Goal: Information Seeking & Learning: Learn about a topic

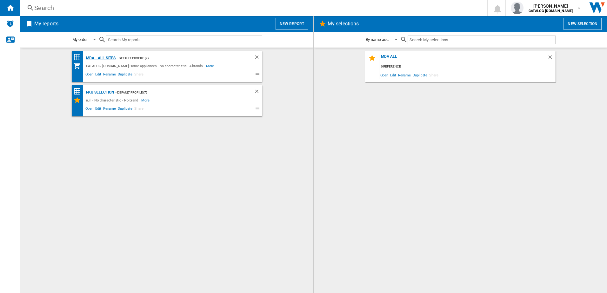
click at [93, 58] on div "MDA - All sites" at bounding box center [99, 58] width 31 height 8
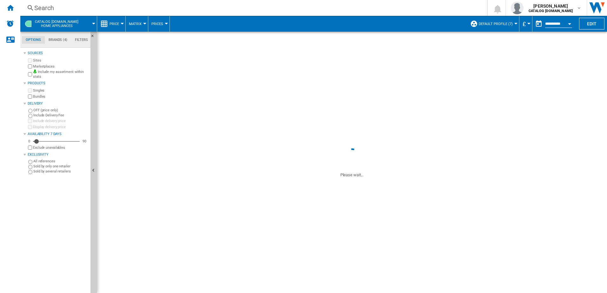
click at [54, 5] on div "Search" at bounding box center [252, 7] width 436 height 9
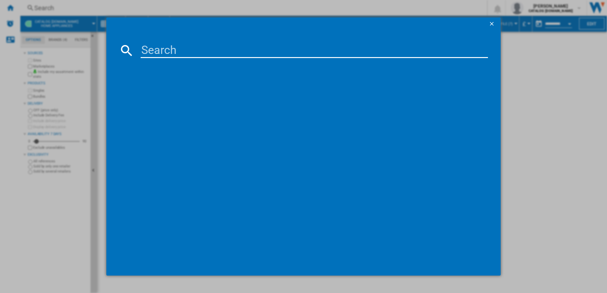
click at [153, 46] on input at bounding box center [314, 50] width 347 height 15
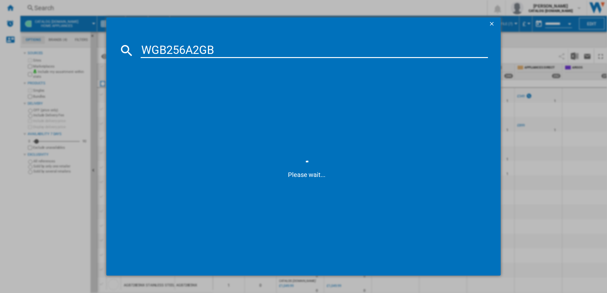
type input "WGB256A2GB"
click at [166, 93] on div "BOSCH WGB256A2GB WHITE" at bounding box center [307, 92] width 341 height 6
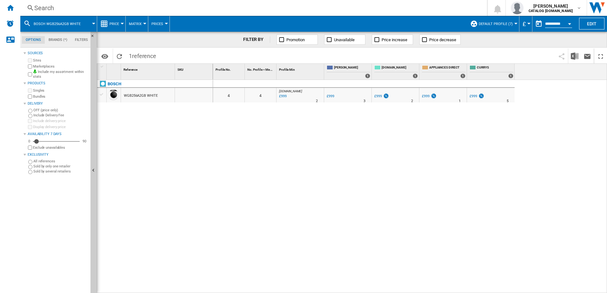
click at [513, 22] on button "Default profile (7)" at bounding box center [496, 24] width 37 height 16
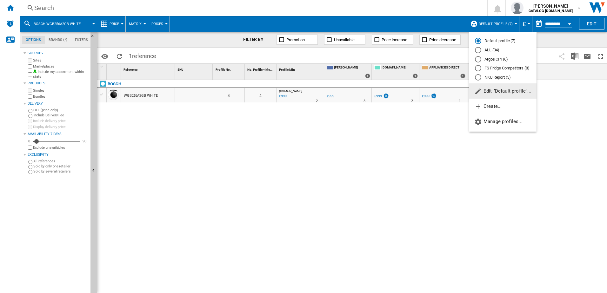
click at [479, 50] on div "ALL (34)" at bounding box center [478, 50] width 6 height 6
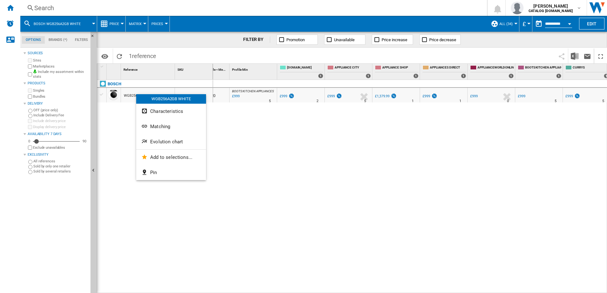
click at [167, 141] on span "Evolution chart" at bounding box center [166, 142] width 33 height 6
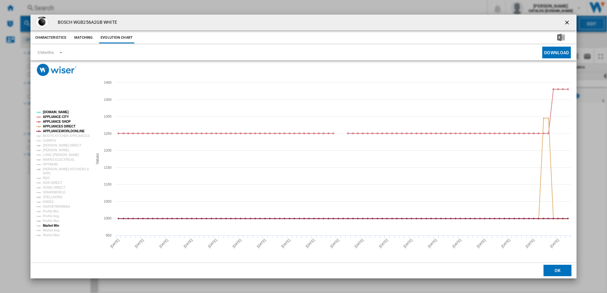
click at [52, 225] on tspan "Market Min" at bounding box center [51, 225] width 16 height 3
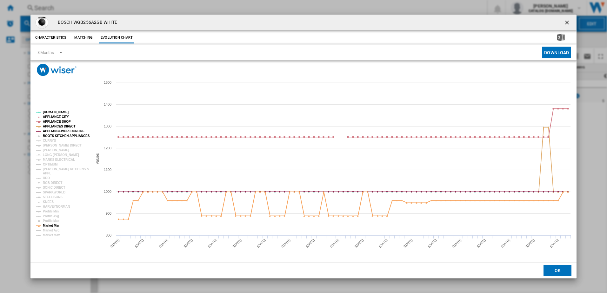
click at [51, 137] on tspan "BOOTS KITCHEN APPLIANCES" at bounding box center [66, 135] width 47 height 3
click at [49, 141] on tspan "CURRYS" at bounding box center [49, 140] width 13 height 3
click at [49, 145] on tspan "[PERSON_NAME] DIRECT" at bounding box center [62, 145] width 39 height 3
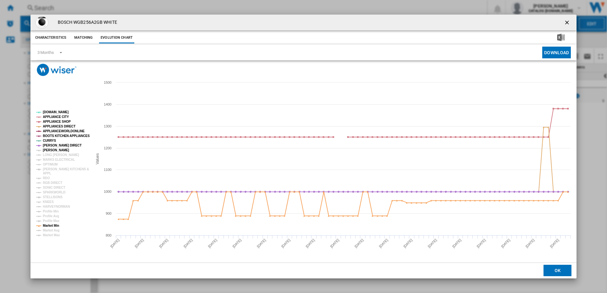
click at [49, 151] on tspan "[PERSON_NAME]" at bounding box center [56, 149] width 26 height 3
click at [49, 155] on tspan "LONG [PERSON_NAME]" at bounding box center [61, 154] width 36 height 3
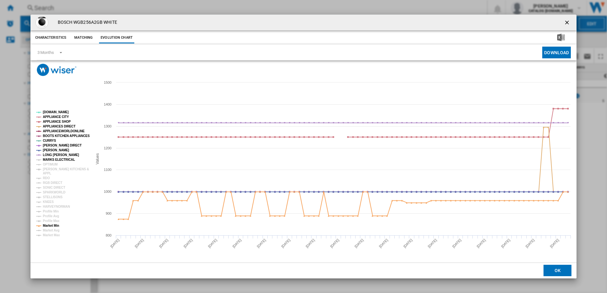
click at [49, 161] on tspan "MARKS ELECTRICAL" at bounding box center [59, 159] width 32 height 3
click at [47, 179] on tspan "RDO" at bounding box center [46, 177] width 7 height 3
click at [46, 183] on tspan "RGB DIRECT" at bounding box center [52, 182] width 19 height 3
click at [47, 188] on tspan "SONIC DIRECT" at bounding box center [54, 187] width 22 height 3
drag, startPoint x: 47, startPoint y: 192, endPoint x: 48, endPoint y: 199, distance: 7.0
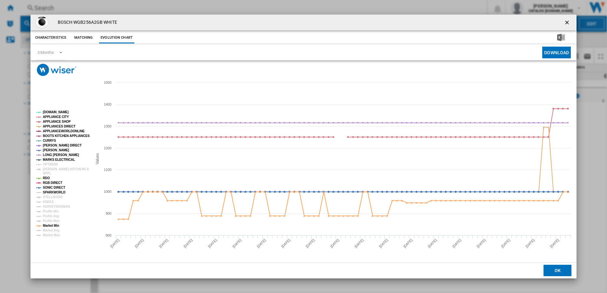
click at [47, 193] on tspan "SPARKWORLD" at bounding box center [54, 192] width 23 height 3
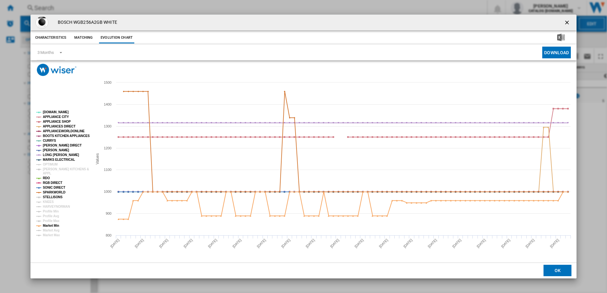
click at [48, 198] on tspan "STELLISONS" at bounding box center [53, 196] width 20 height 3
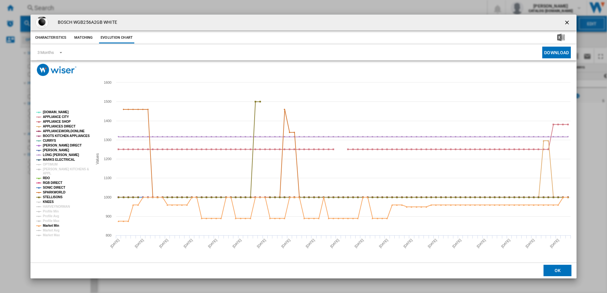
click at [49, 202] on tspan "KNEES" at bounding box center [48, 201] width 11 height 3
drag, startPoint x: 566, startPoint y: 23, endPoint x: 361, endPoint y: 24, distance: 204.6
click at [565, 23] on ng-md-icon "getI18NText('BUTTONS.CLOSE_DIALOG')" at bounding box center [567, 23] width 8 height 8
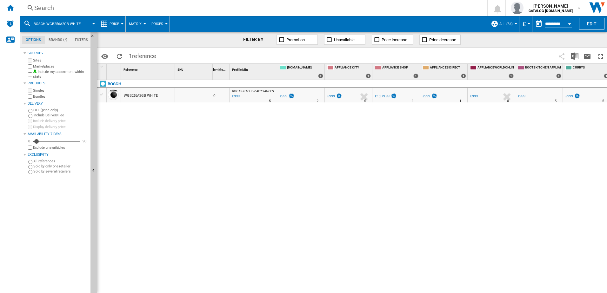
click at [69, 9] on div "Search" at bounding box center [252, 7] width 436 height 9
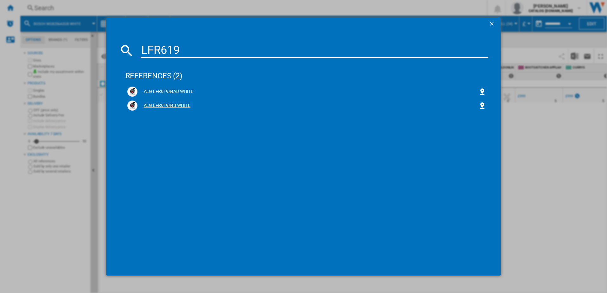
type input "LFR619"
click at [162, 105] on div "AEG LFR61944B WHITE" at bounding box center [307, 105] width 341 height 6
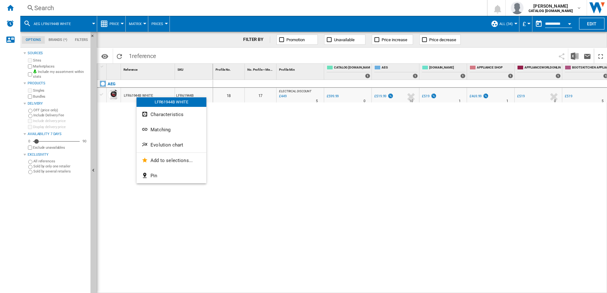
click at [159, 145] on span "Evolution chart" at bounding box center [166, 145] width 33 height 6
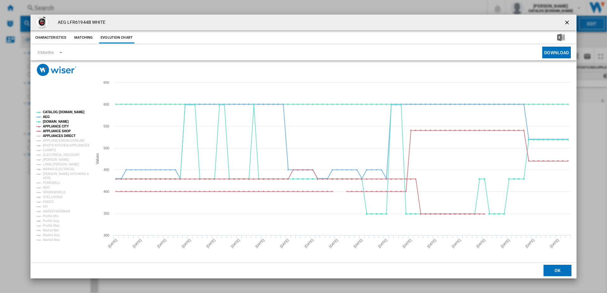
click at [63, 137] on tspan "APPLIANCES DIRECT" at bounding box center [59, 135] width 33 height 3
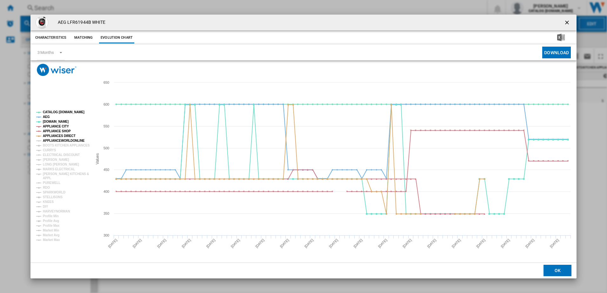
click at [62, 141] on tspan "APPLIANCEWORLDONLINE" at bounding box center [64, 140] width 42 height 3
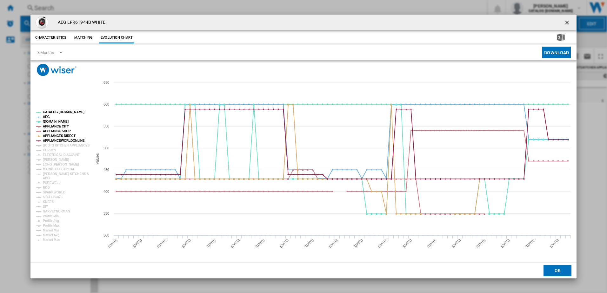
click at [61, 142] on tspan "APPLIANCEWORLDONLINE" at bounding box center [64, 140] width 42 height 3
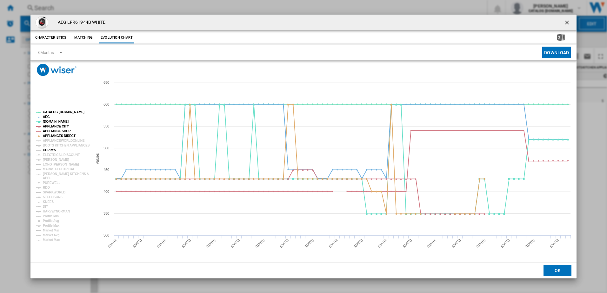
click at [52, 150] on tspan "CURRYS" at bounding box center [49, 149] width 13 height 3
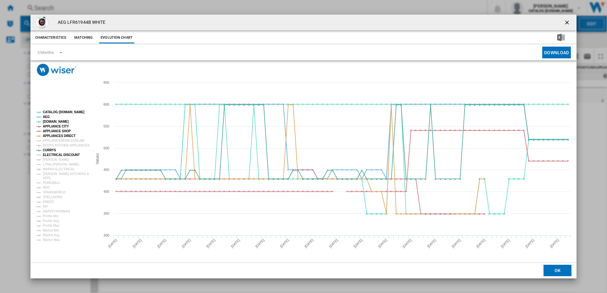
click at [51, 155] on tspan "ELECTRICAL DISCOUNT" at bounding box center [61, 154] width 37 height 3
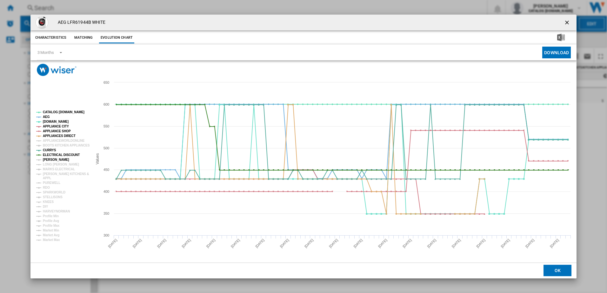
click at [51, 159] on tspan "[PERSON_NAME]" at bounding box center [56, 159] width 26 height 3
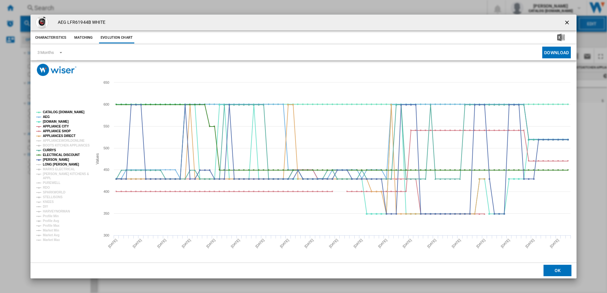
click at [51, 164] on tspan "LONG [PERSON_NAME]" at bounding box center [61, 164] width 36 height 3
click at [50, 170] on tspan "MARKS ELECTRICAL" at bounding box center [59, 169] width 32 height 3
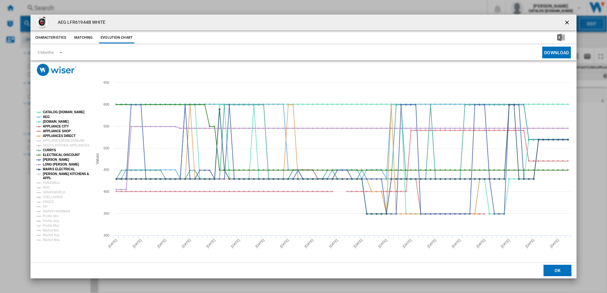
click at [52, 174] on tspan "[PERSON_NAME] KITCHENS &" at bounding box center [66, 173] width 46 height 3
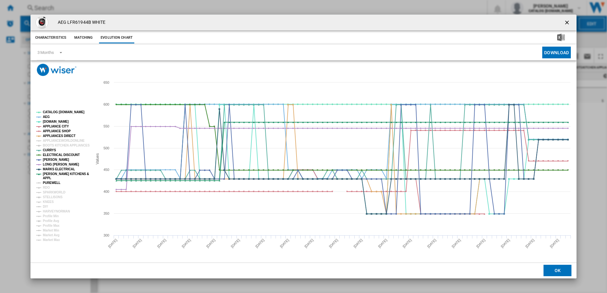
click at [47, 182] on tspan "PUREWELL" at bounding box center [51, 182] width 17 height 3
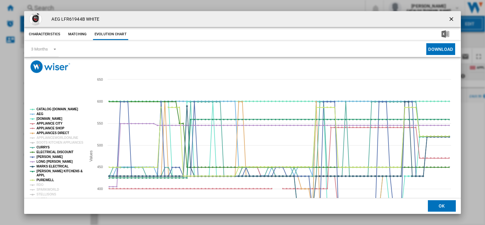
click at [452, 19] on button "Product popup" at bounding box center [451, 19] width 13 height 13
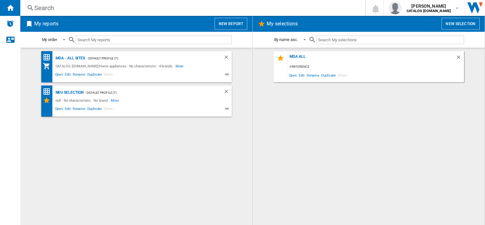
click at [75, 11] on div "Search" at bounding box center [191, 7] width 314 height 9
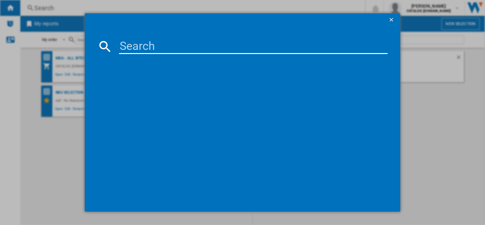
click at [145, 48] on input at bounding box center [253, 46] width 268 height 15
type input "WIW28502GB"
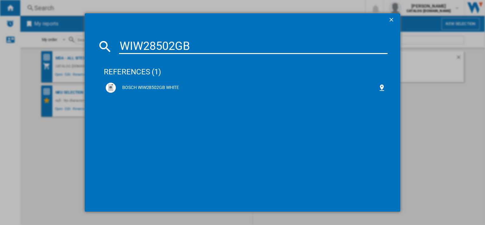
click at [92, 30] on md-dialog-content "WIW28502GB references (1) BOSCH WIW28502GB WHITE" at bounding box center [242, 118] width 315 height 185
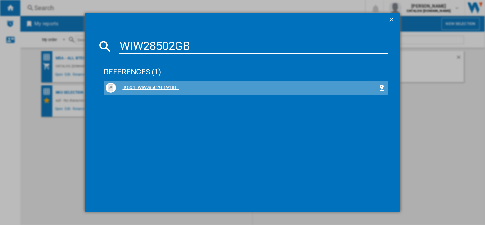
click at [135, 87] on div "BOSCH WIW28502GB WHITE" at bounding box center [247, 87] width 262 height 6
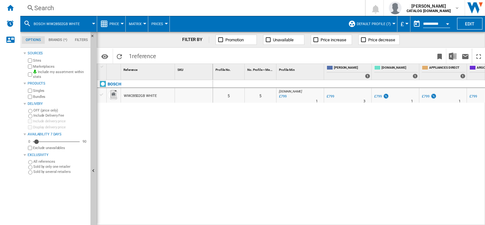
click at [387, 24] on span "Default profile (7)" at bounding box center [374, 24] width 34 height 4
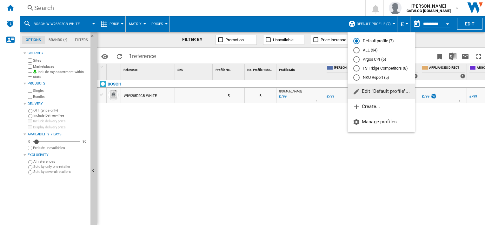
click at [356, 50] on div "ALL (34)" at bounding box center [356, 50] width 6 height 6
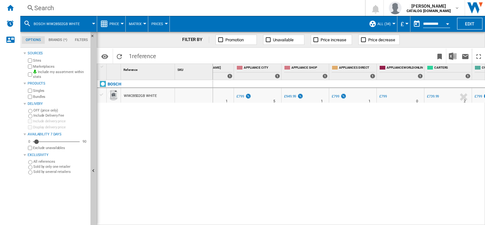
scroll to position [0, 212]
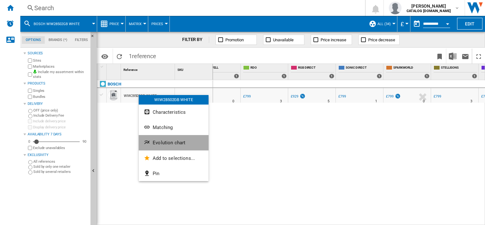
click at [172, 143] on span "Evolution chart" at bounding box center [169, 143] width 33 height 6
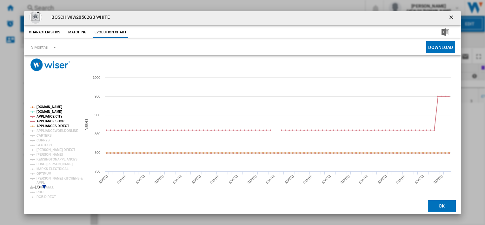
click at [44, 187] on icon "Product popup" at bounding box center [45, 187] width 4 height 4
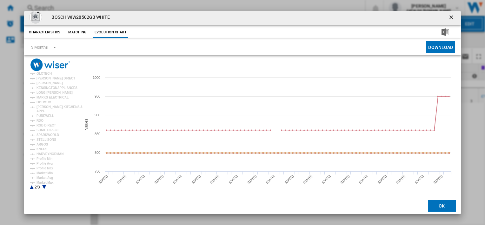
click at [44, 187] on icon "Product popup" at bounding box center [45, 187] width 4 height 4
click at [32, 186] on icon "Product popup" at bounding box center [32, 187] width 4 height 4
click at [39, 159] on tspan "Profile Min" at bounding box center [44, 158] width 16 height 3
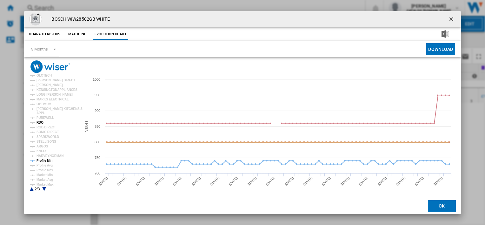
click at [41, 121] on tspan "RDO" at bounding box center [39, 122] width 7 height 3
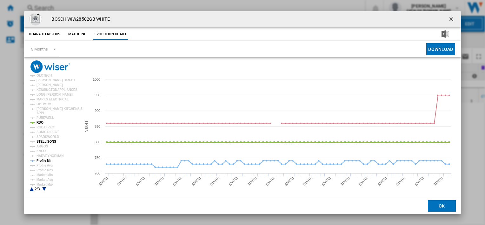
click at [47, 141] on tspan "STELLISONS" at bounding box center [46, 141] width 20 height 3
click at [43, 146] on tspan "ARGOS" at bounding box center [42, 145] width 12 height 3
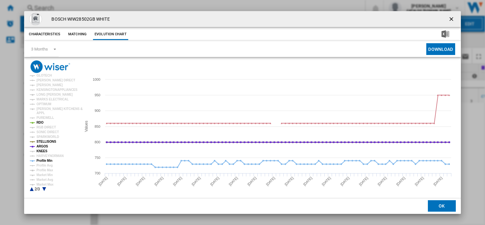
click at [40, 151] on tspan "KNEES" at bounding box center [41, 150] width 11 height 3
click at [32, 190] on rect "Product popup" at bounding box center [52, 149] width 51 height 89
click at [32, 188] on icon "Product popup" at bounding box center [32, 189] width 4 height 4
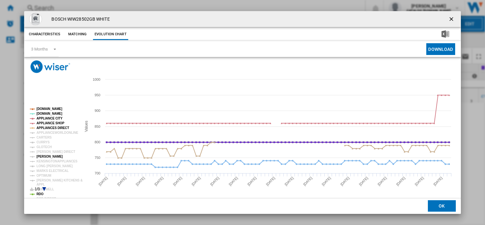
click at [50, 157] on tspan "[PERSON_NAME]" at bounding box center [49, 155] width 26 height 3
click at [43, 146] on tspan "GLOTECH" at bounding box center [43, 146] width 15 height 3
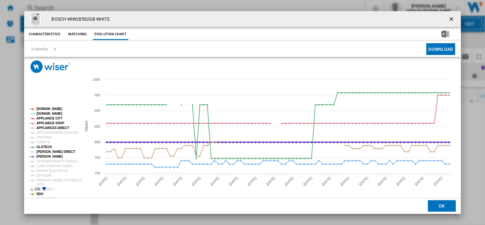
click at [42, 151] on tspan "[PERSON_NAME] DIRECT" at bounding box center [55, 151] width 39 height 3
click at [50, 49] on span "Product popup" at bounding box center [53, 49] width 8 height 6
click at [47, 62] on div "6 Months" at bounding box center [39, 65] width 16 height 6
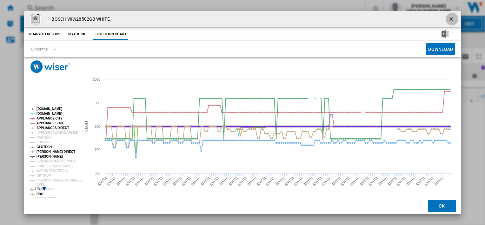
click at [448, 20] on ng-md-icon "getI18NText('BUTTONS.CLOSE_DIALOG')" at bounding box center [452, 20] width 8 height 8
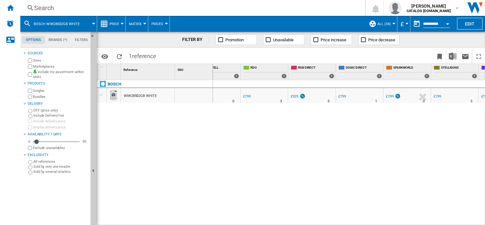
click at [61, 5] on div "Search" at bounding box center [191, 7] width 314 height 9
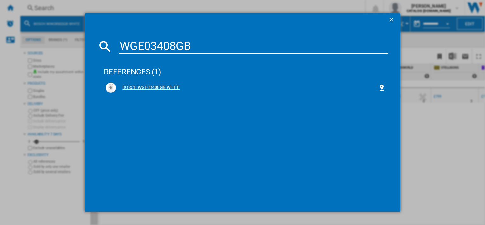
type input "WGE03408GB"
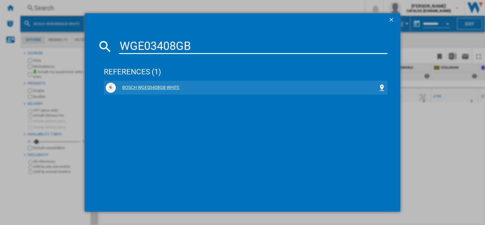
drag, startPoint x: 135, startPoint y: 83, endPoint x: 131, endPoint y: 89, distance: 6.8
click at [131, 89] on div "BOSCH WGE03408GB WHITE" at bounding box center [247, 87] width 262 height 6
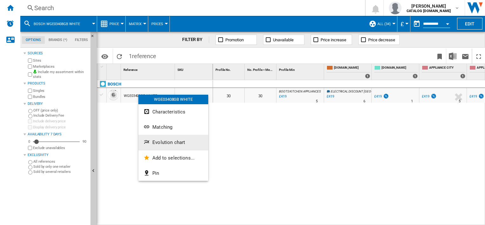
click at [165, 142] on span "Evolution chart" at bounding box center [168, 142] width 33 height 6
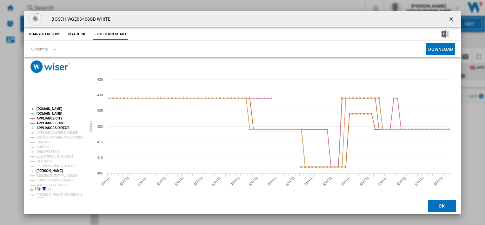
click at [49, 171] on tspan "[PERSON_NAME]" at bounding box center [49, 170] width 26 height 3
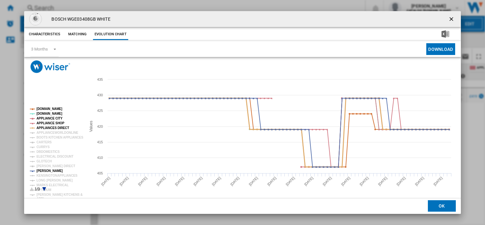
click at [54, 126] on tspan "APPLIANCES DIRECT" at bounding box center [52, 127] width 33 height 3
click at [52, 122] on tspan "APPLIANCE SHOP" at bounding box center [50, 122] width 28 height 3
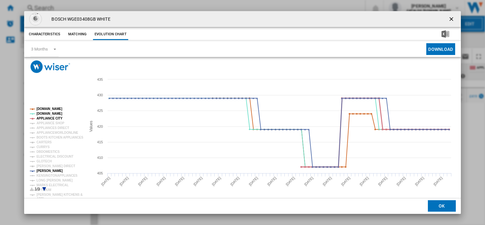
click at [50, 117] on tspan "APPLIANCE CITY" at bounding box center [49, 117] width 26 height 3
click at [47, 112] on tspan "[DOMAIN_NAME]" at bounding box center [49, 113] width 26 height 3
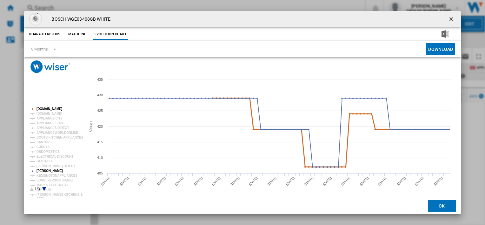
click at [46, 107] on tspan "[DOMAIN_NAME]" at bounding box center [49, 108] width 26 height 3
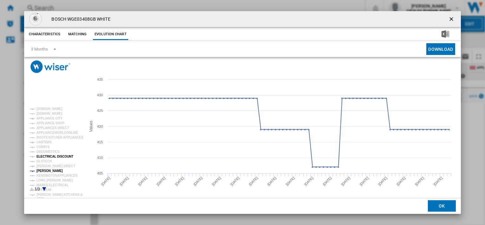
scroll to position [2, 0]
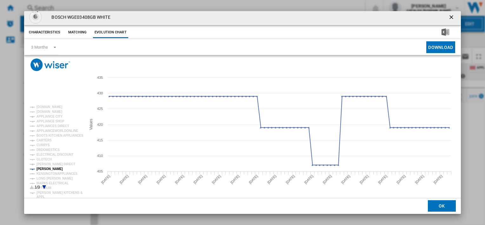
click at [44, 187] on icon "Product popup" at bounding box center [45, 187] width 4 height 4
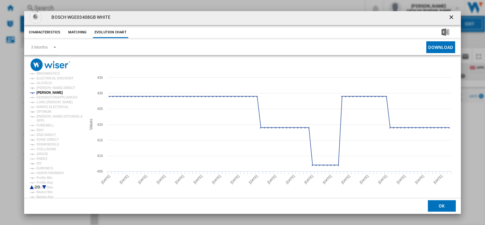
click at [44, 187] on icon "Product popup" at bounding box center [45, 187] width 4 height 4
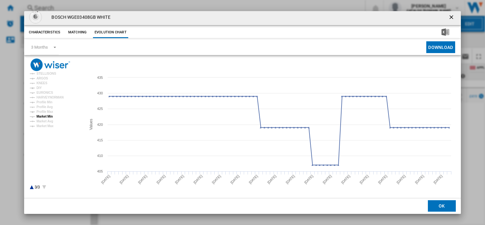
click at [47, 115] on tspan "Market Min" at bounding box center [44, 116] width 16 height 3
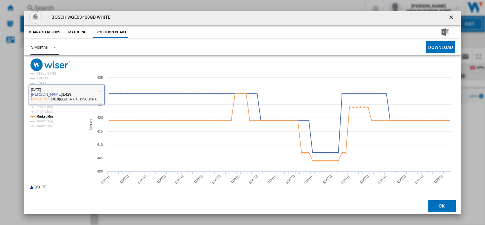
click at [53, 47] on span "Product popup" at bounding box center [53, 47] width 8 height 6
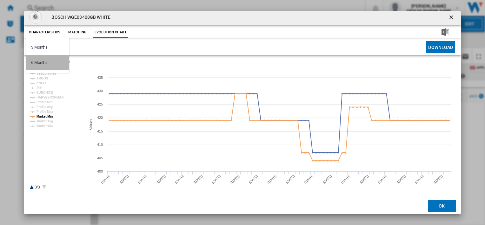
click at [49, 62] on md-option "6 Months" at bounding box center [47, 62] width 43 height 15
